Goal: Information Seeking & Learning: Check status

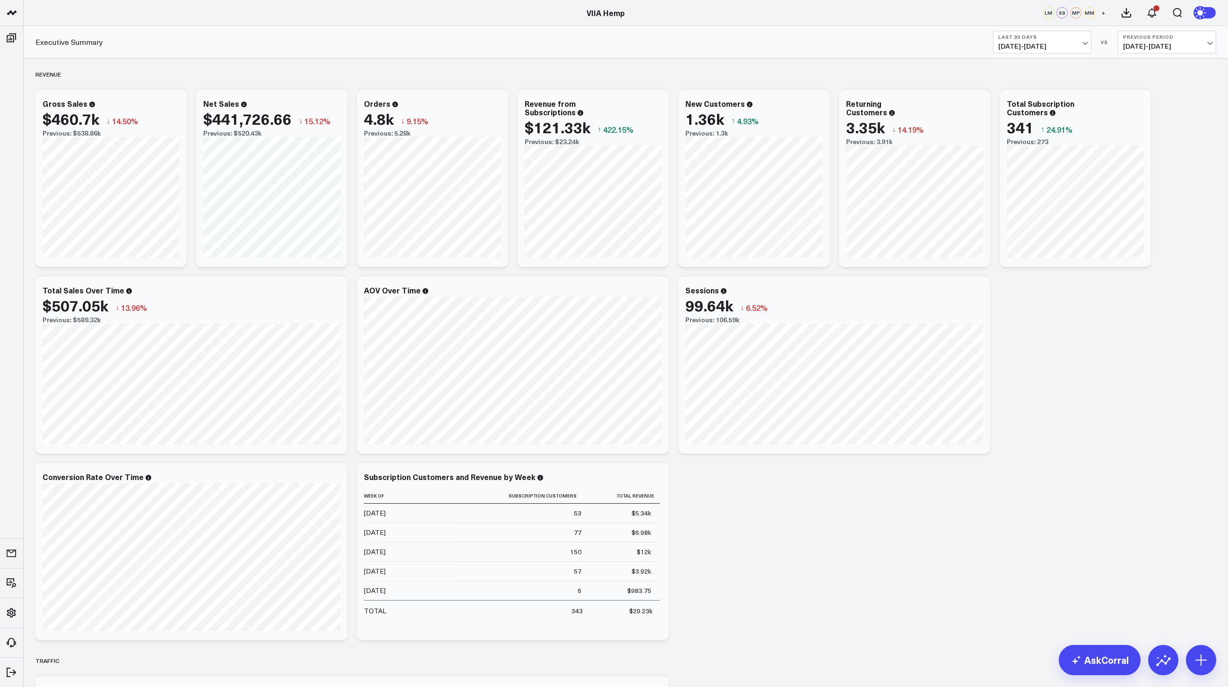
click at [1018, 43] on span "07/16/25 - 08/14/25" at bounding box center [1042, 47] width 88 height 8
click at [1015, 245] on link "MTD" at bounding box center [1042, 247] width 97 height 18
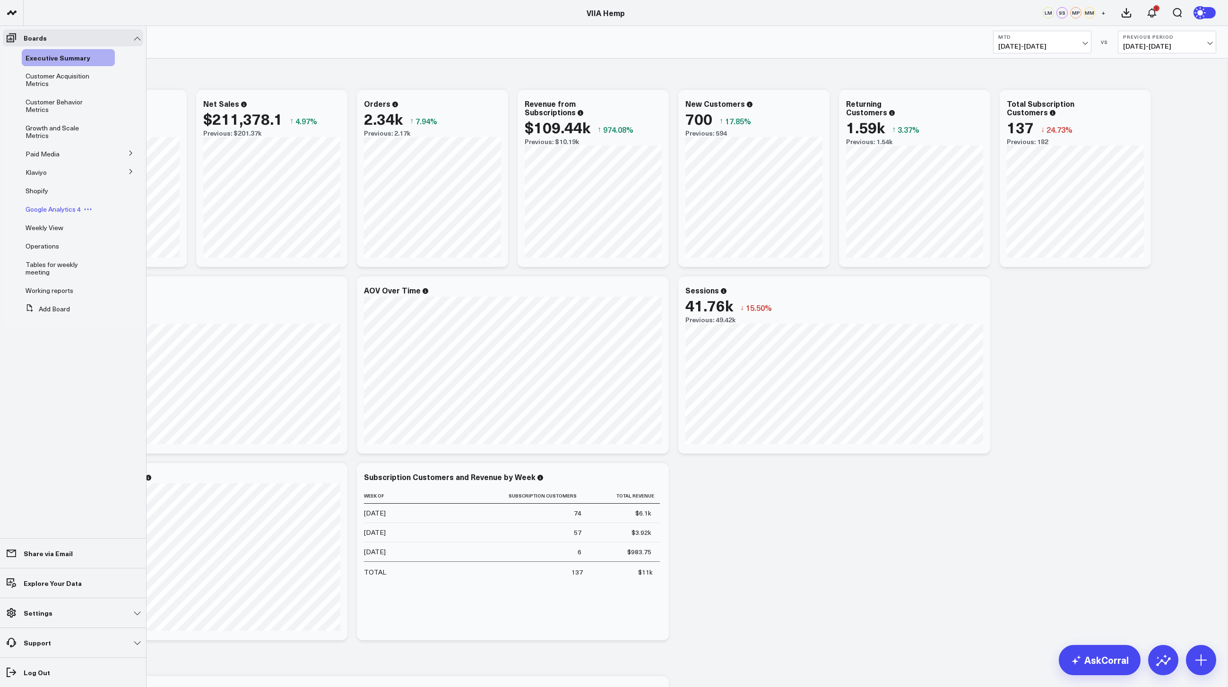
click at [39, 206] on span "Google Analytics 4" at bounding box center [53, 209] width 55 height 9
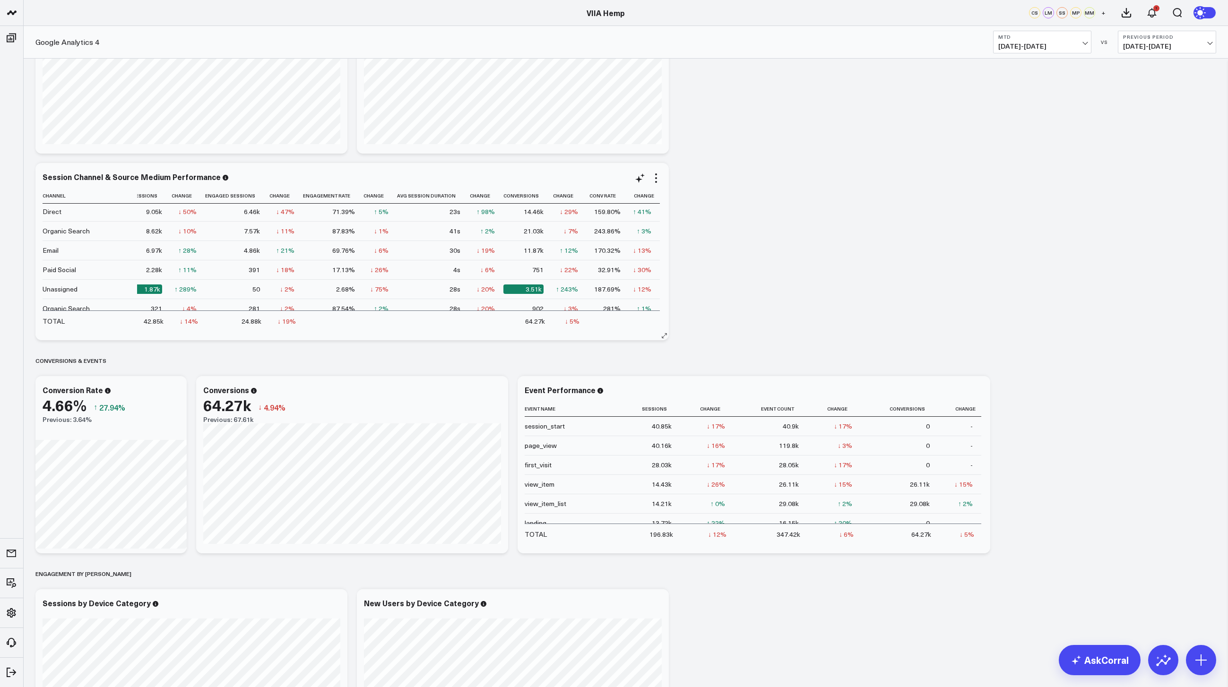
scroll to position [15, 100]
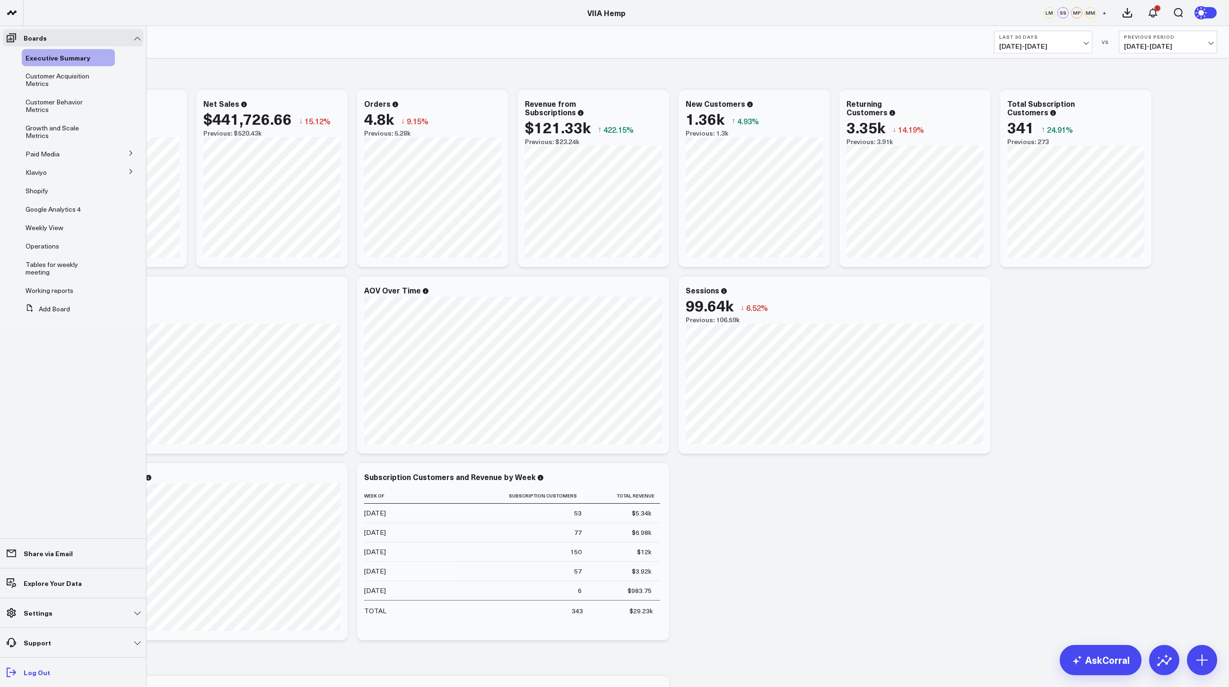
click at [13, 672] on icon at bounding box center [11, 672] width 11 height 11
